Goal: Information Seeking & Learning: Learn about a topic

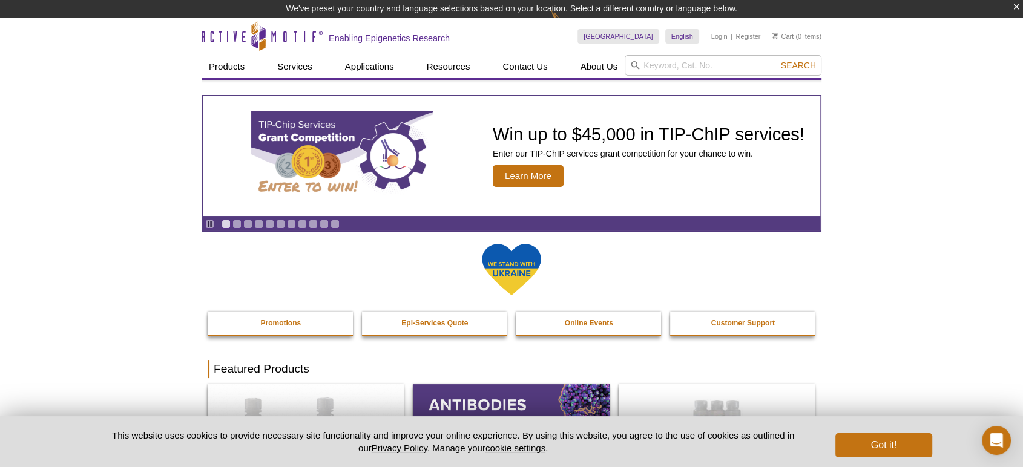
click at [700, 53] on div "United States Australia Austria Belgium Brazil Canada China Czech Republic Denm…" at bounding box center [699, 36] width 244 height 37
click at [705, 64] on input "search" at bounding box center [723, 65] width 197 height 21
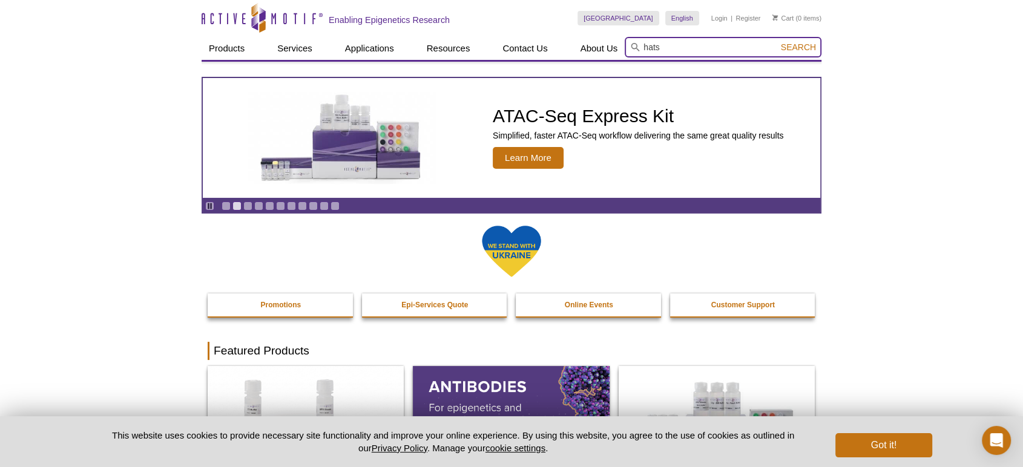
type input "hats"
click at [777, 42] on button "Search" at bounding box center [798, 47] width 42 height 11
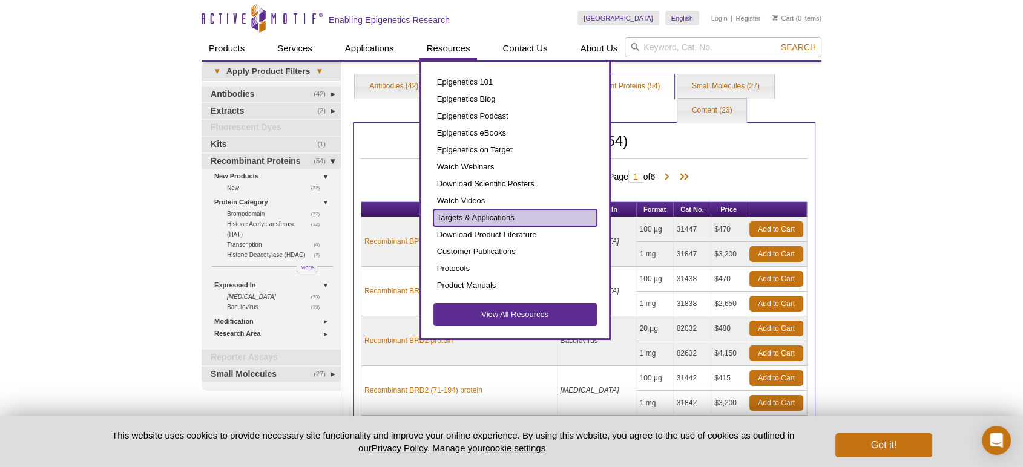
click at [494, 223] on link "Targets & Applications" at bounding box center [514, 217] width 163 height 17
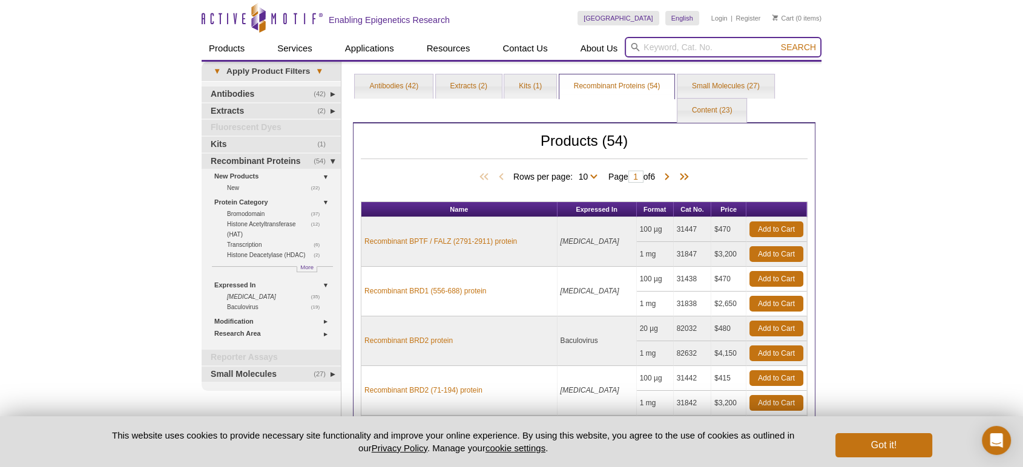
click at [685, 44] on input "search" at bounding box center [723, 47] width 197 height 21
click at [702, 109] on link "Content (23)" at bounding box center [712, 111] width 70 height 24
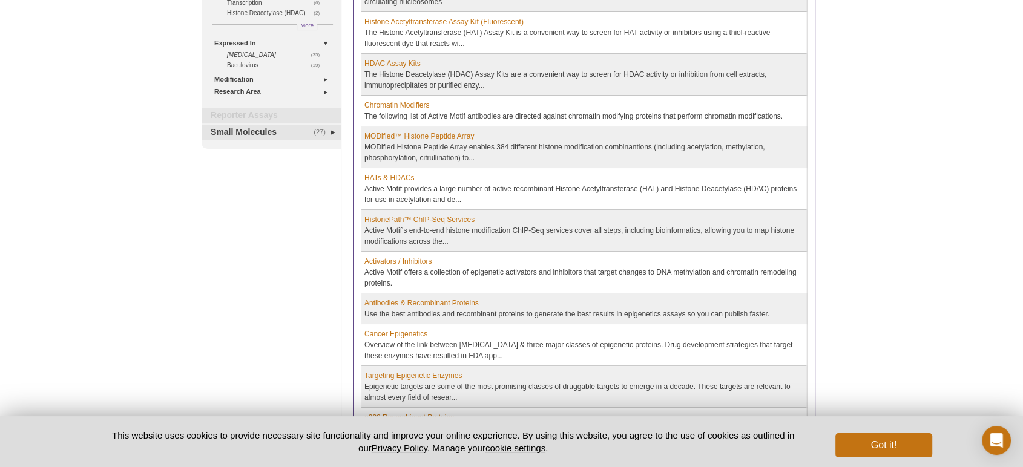
scroll to position [269, 0]
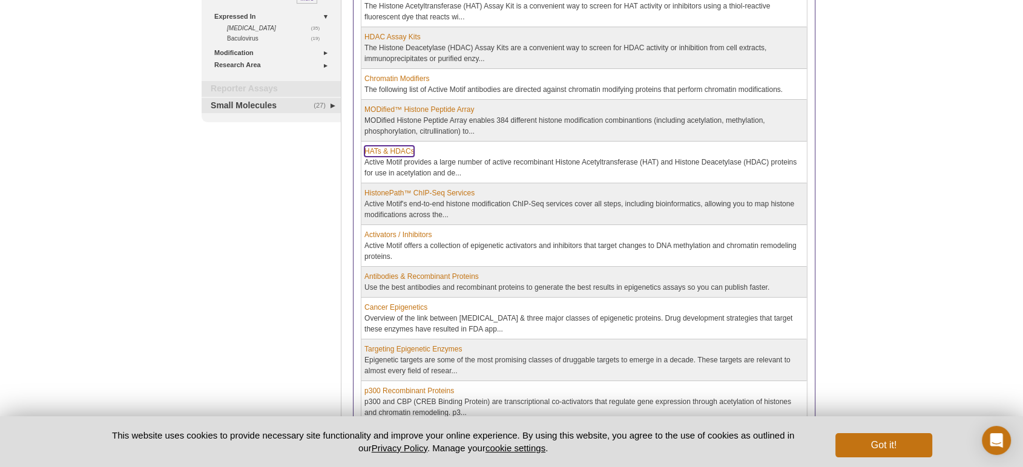
click at [390, 148] on link "HATs & HDACs" at bounding box center [389, 151] width 50 height 11
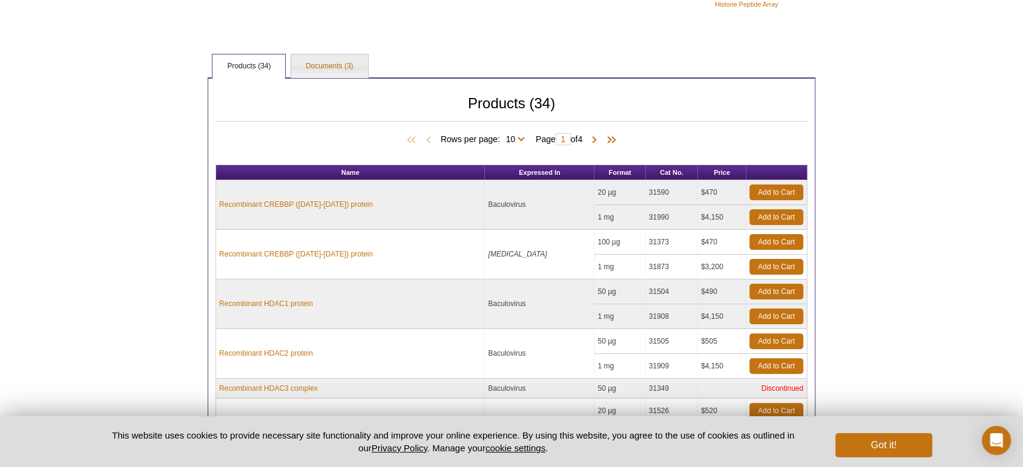
scroll to position [269, 0]
